Goal: Information Seeking & Learning: Learn about a topic

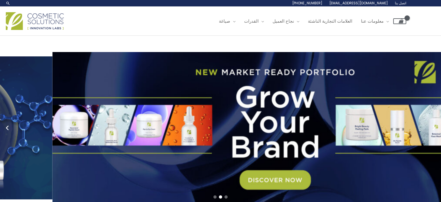
click at [316, 120] on link "2 / 3" at bounding box center [274, 127] width 445 height 151
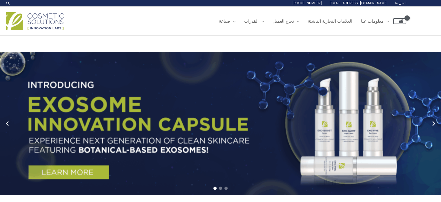
click at [333, 99] on link "1 / 3" at bounding box center [222, 123] width 445 height 143
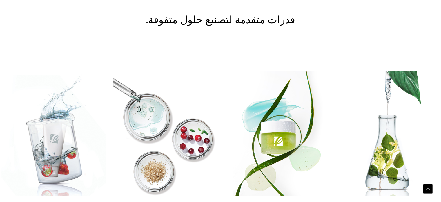
scroll to position [838, 0]
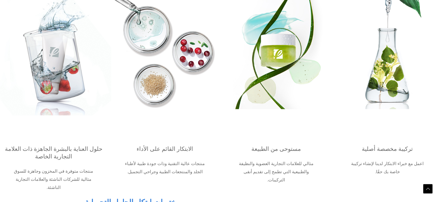
click at [54, 79] on img at bounding box center [53, 45] width 115 height 191
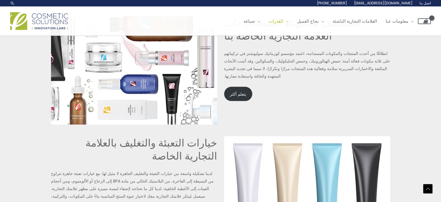
scroll to position [1183, 0]
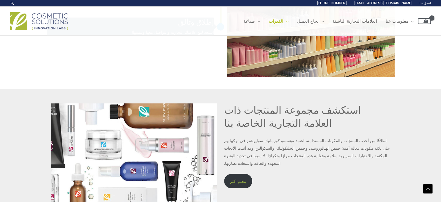
click at [239, 182] on font "يتعلم أكثر" at bounding box center [238, 181] width 16 height 6
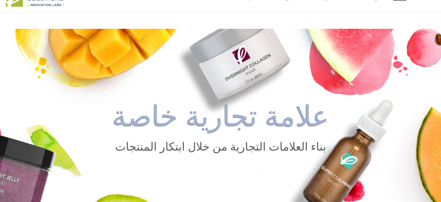
scroll to position [0, 0]
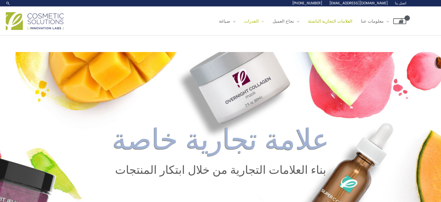
click at [338, 21] on font "العلامات التجارية الناشئة" at bounding box center [330, 21] width 44 height 6
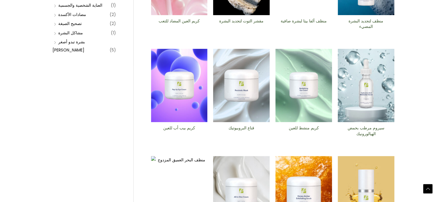
scroll to position [232, 0]
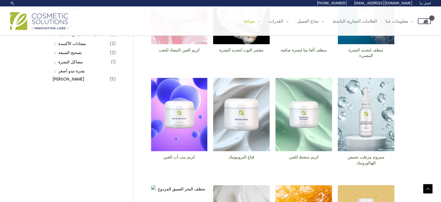
scroll to position [87, 0]
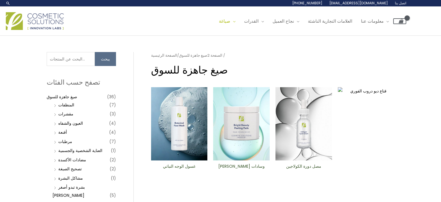
click at [299, 130] on img at bounding box center [303, 123] width 57 height 73
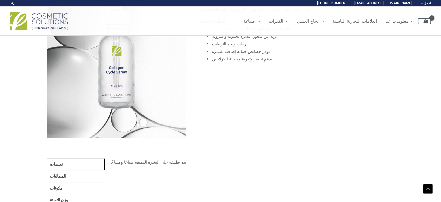
scroll to position [199, 0]
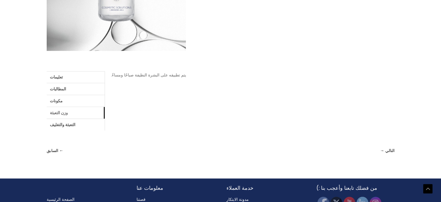
click at [69, 110] on link "وزن التعبئة" at bounding box center [76, 113] width 58 height 12
click at [70, 122] on font "التعبئة والتغليف" at bounding box center [63, 124] width 26 height 6
click at [72, 87] on link "المطالبات" at bounding box center [76, 89] width 58 height 12
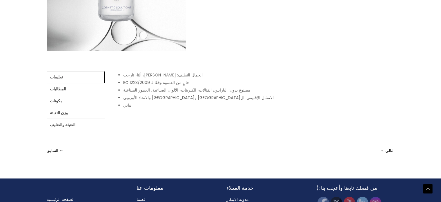
click at [69, 77] on link "تعليمات" at bounding box center [76, 77] width 58 height 12
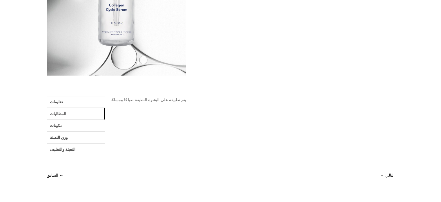
scroll to position [0, 0]
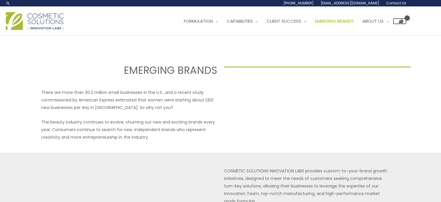
select select
